Goal: Task Accomplishment & Management: Manage account settings

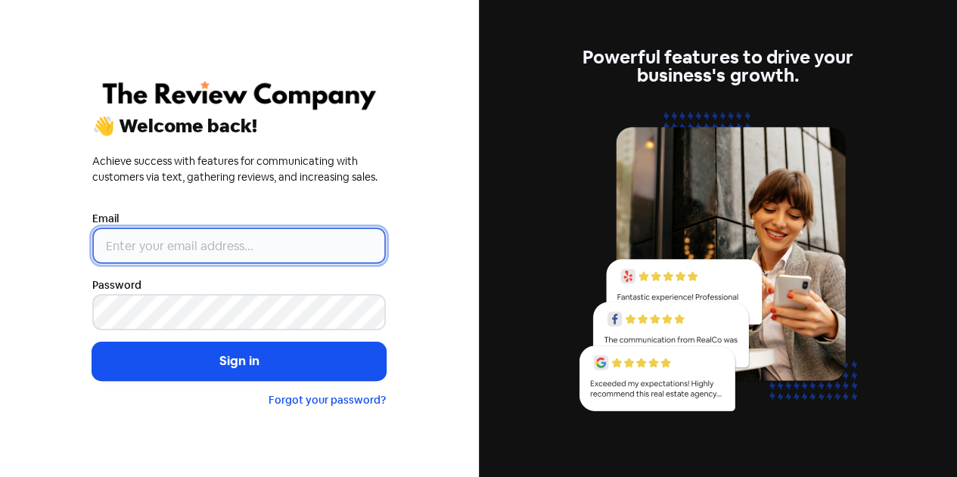
type input "[EMAIL_ADDRESS][DOMAIN_NAME]"
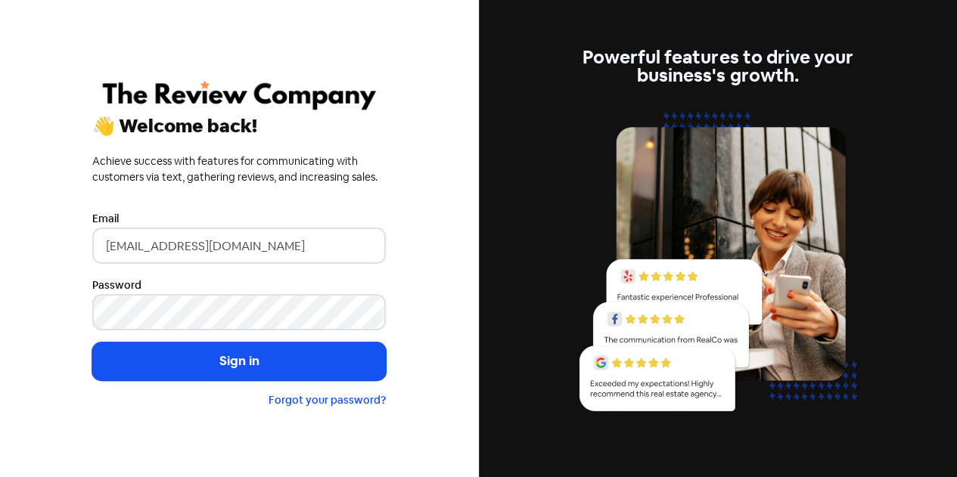
click at [92, 343] on button "Sign in" at bounding box center [238, 362] width 293 height 38
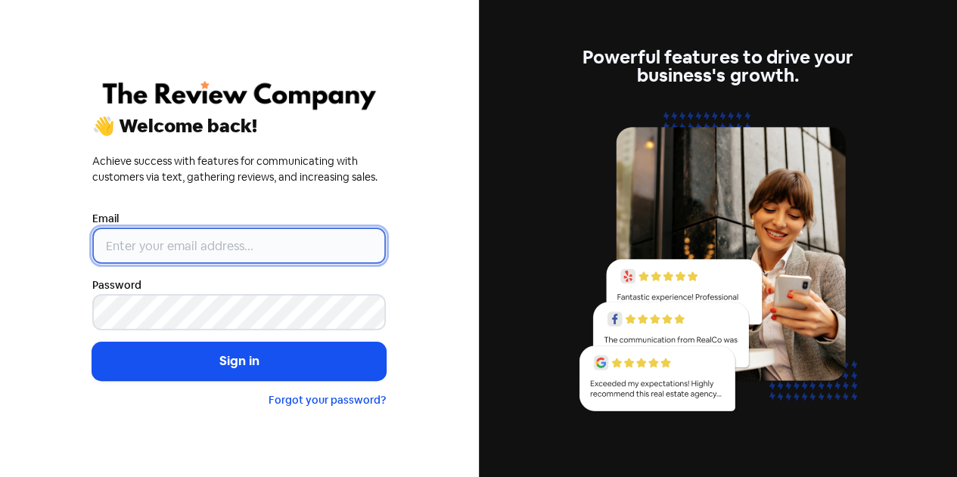
click at [226, 237] on input "email" at bounding box center [238, 246] width 293 height 36
type input "[EMAIL_ADDRESS][DOMAIN_NAME]"
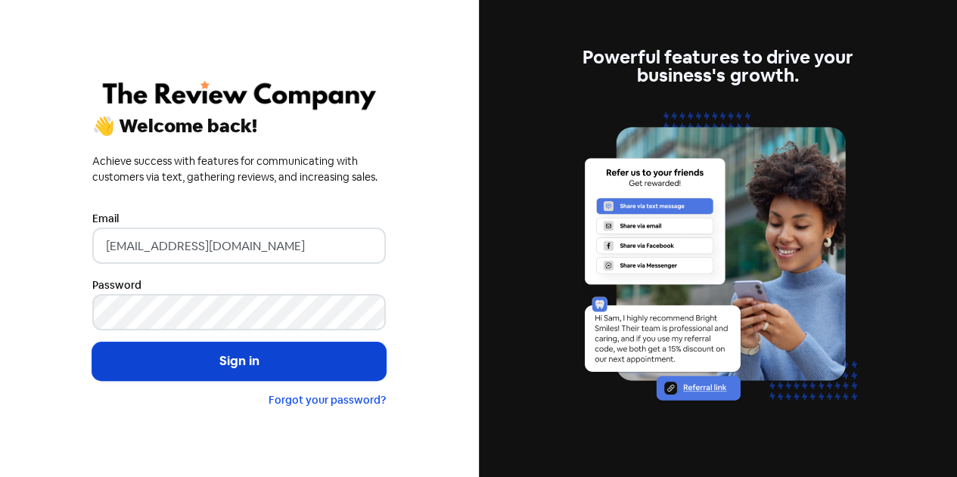
click at [231, 359] on button "Sign in" at bounding box center [238, 362] width 293 height 38
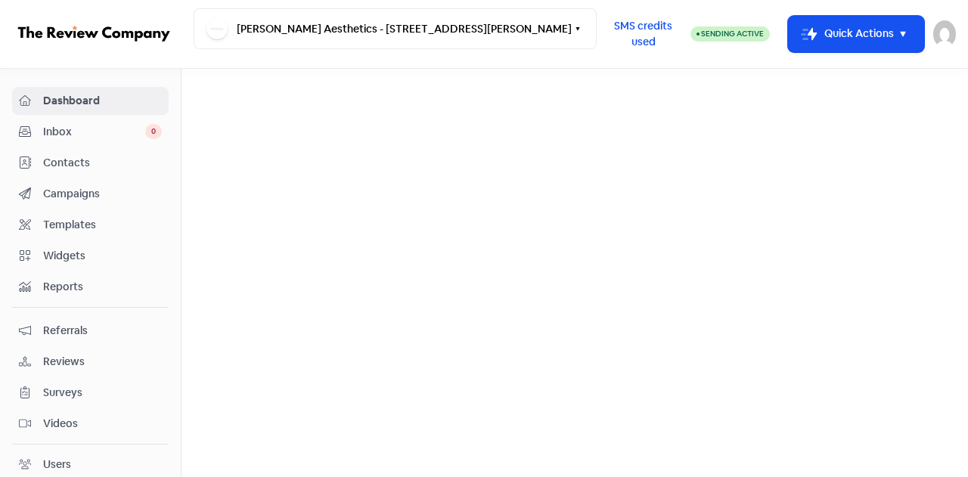
click at [77, 157] on span "Contacts" at bounding box center [102, 163] width 119 height 16
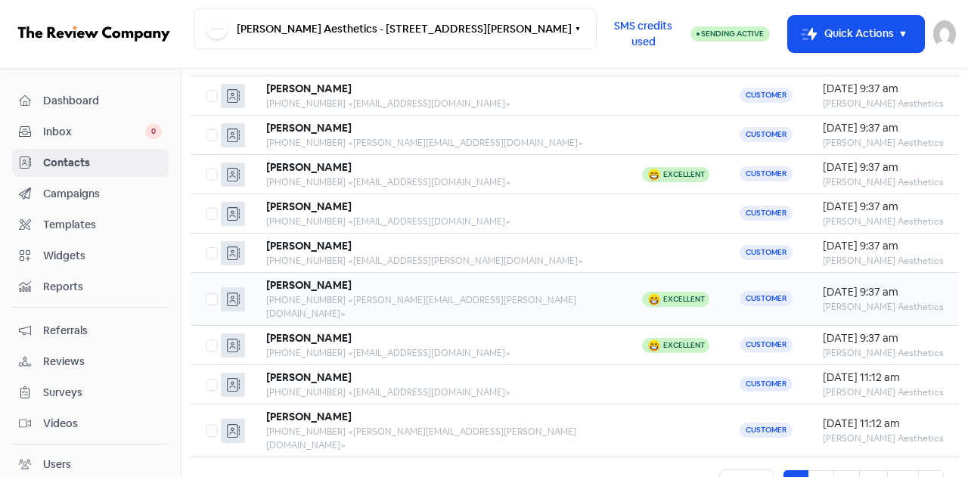
scroll to position [198, 0]
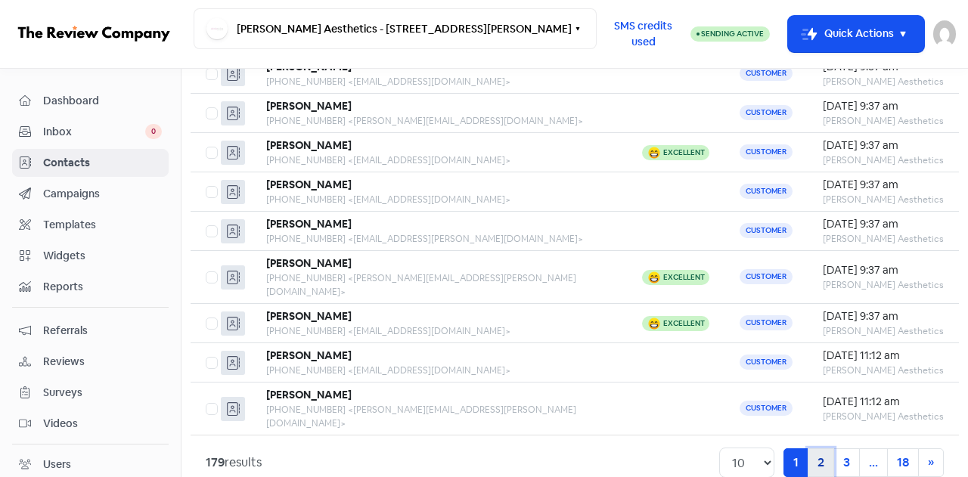
click at [810, 448] on link "2" at bounding box center [821, 462] width 26 height 29
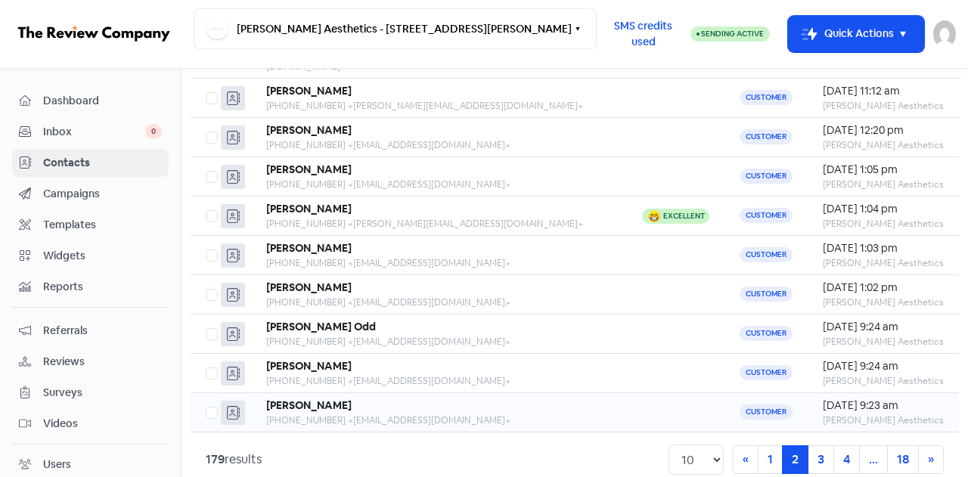
scroll to position [198, 0]
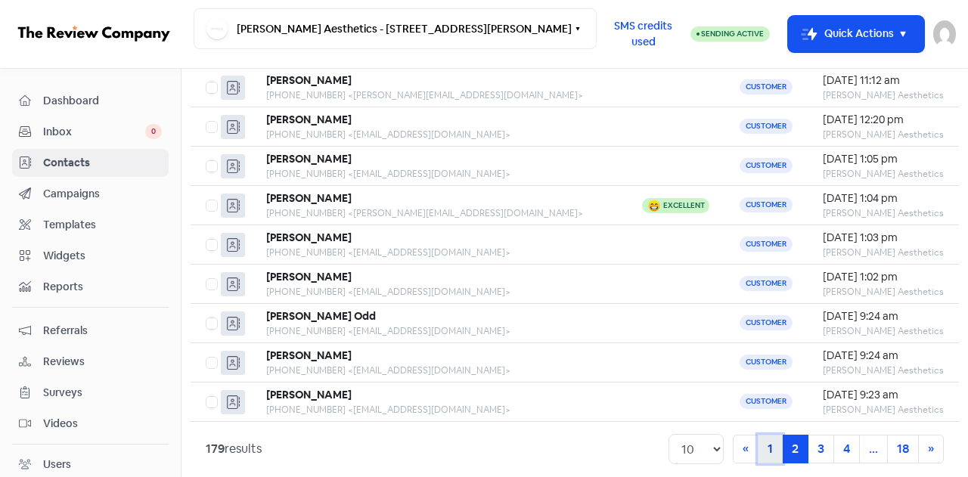
click at [758, 435] on link "1" at bounding box center [770, 449] width 25 height 29
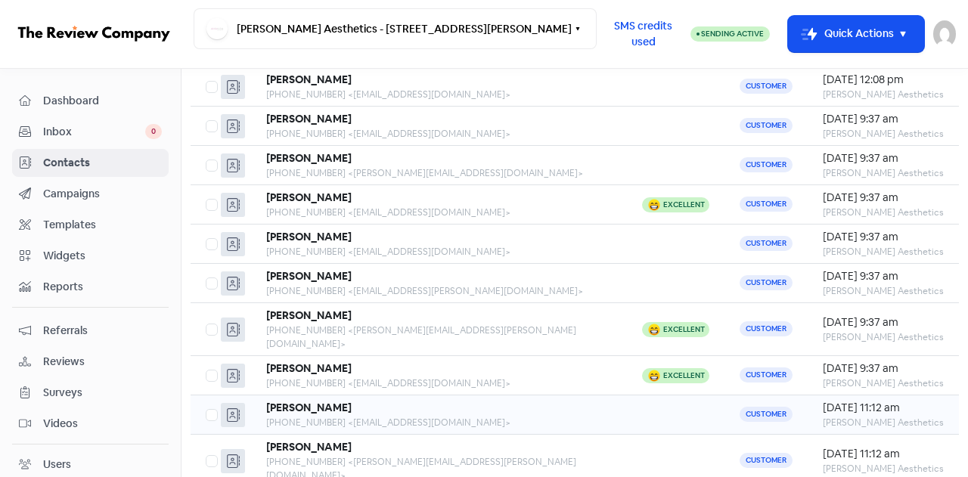
scroll to position [123, 0]
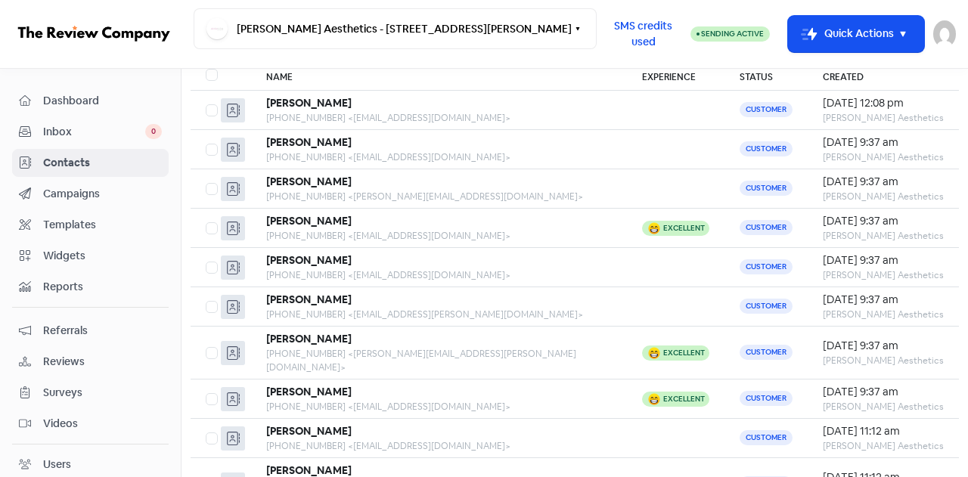
click at [61, 99] on span "Dashboard" at bounding box center [102, 101] width 119 height 16
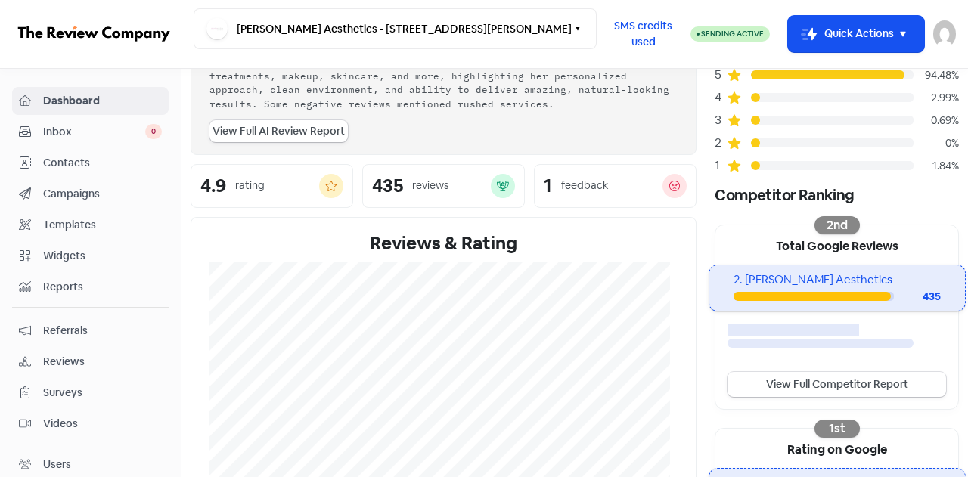
scroll to position [227, 0]
